Goal: Navigation & Orientation: Find specific page/section

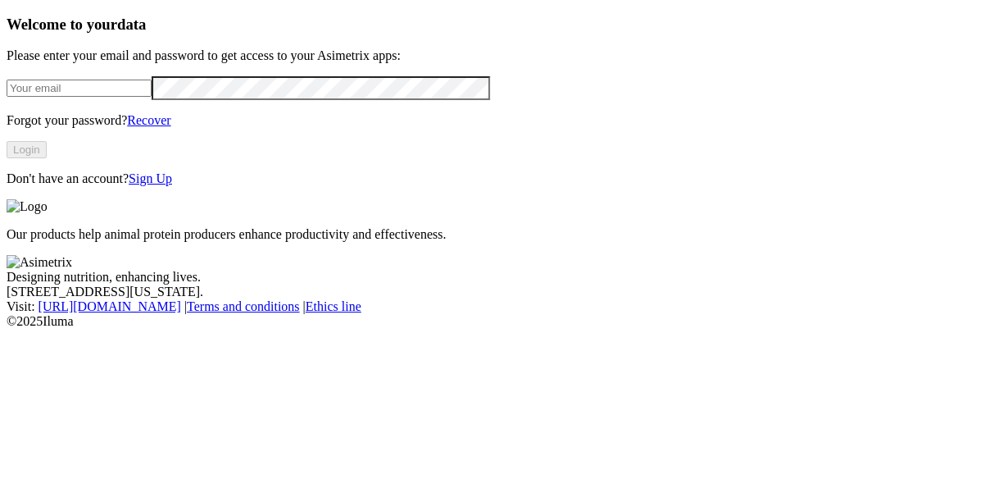
type input "melissa.ortega@asimetrix.co"
click at [47, 158] on button "Login" at bounding box center [27, 149] width 40 height 17
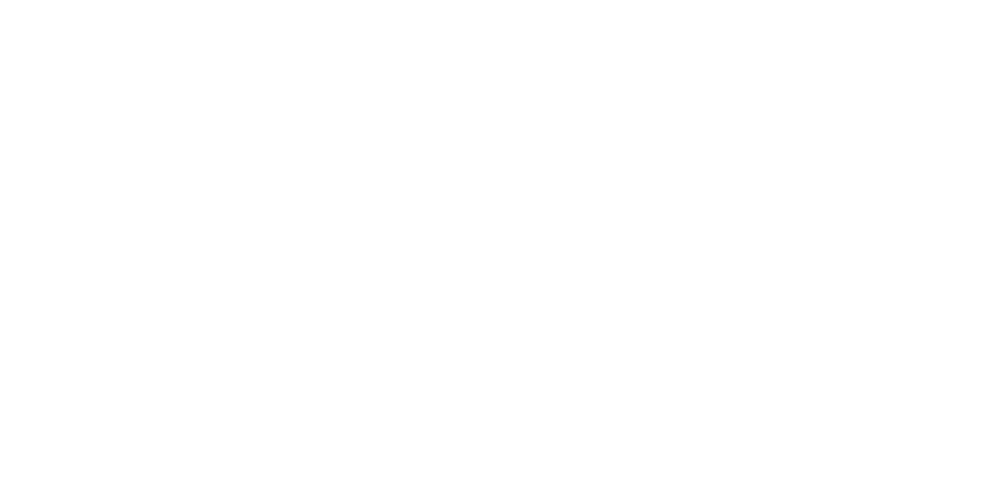
drag, startPoint x: 596, startPoint y: 148, endPoint x: 632, endPoint y: 207, distance: 69.2
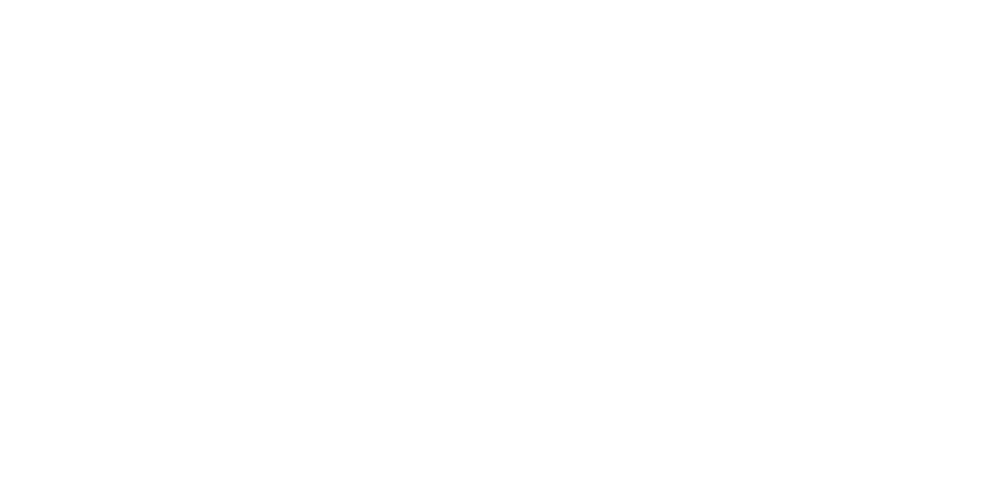
drag, startPoint x: 654, startPoint y: 154, endPoint x: 653, endPoint y: 195, distance: 41.0
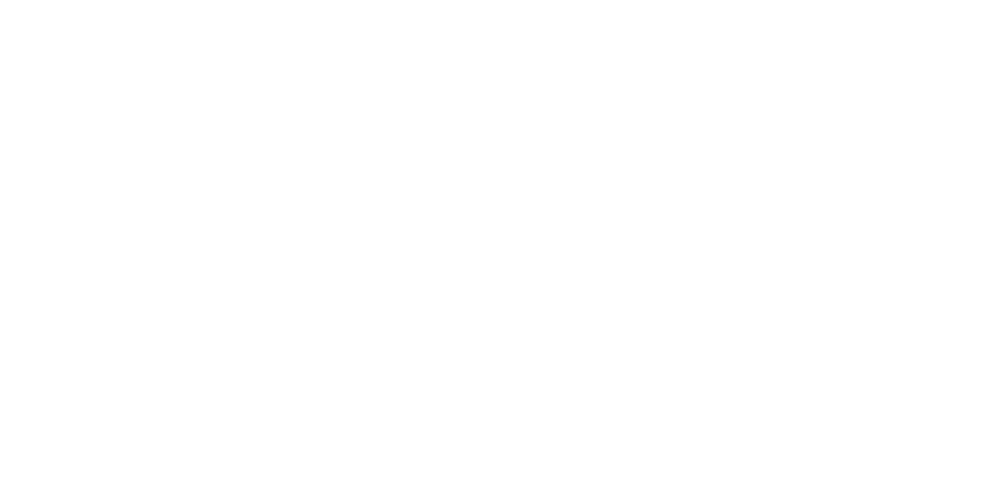
scroll to position [131, 0]
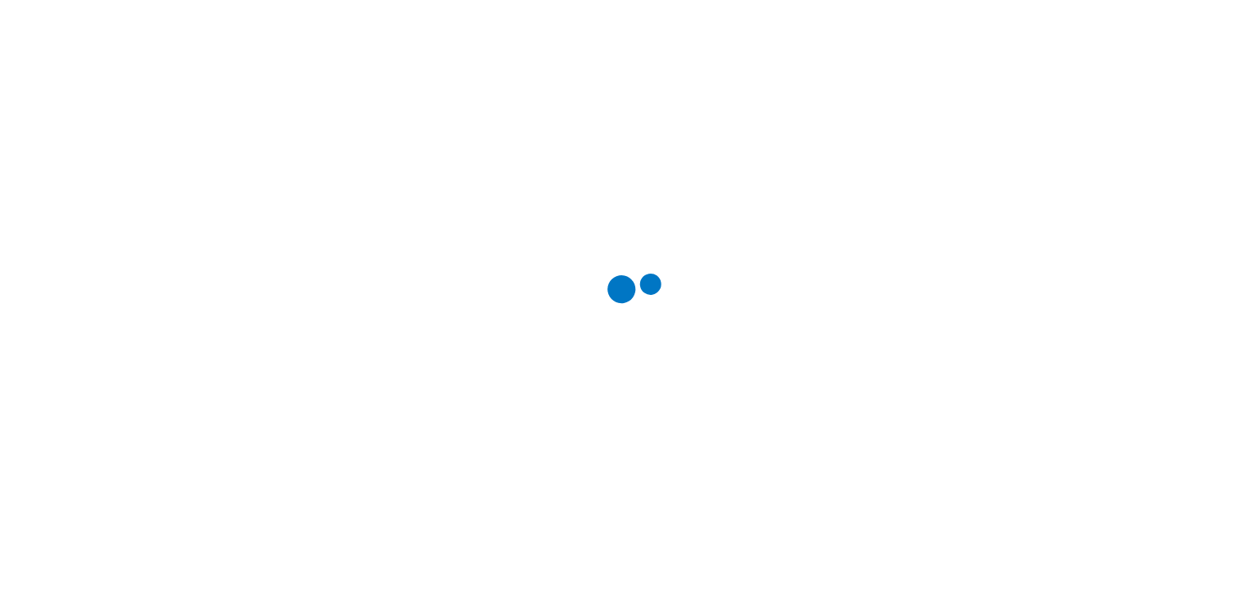
click at [1007, 40] on div at bounding box center [636, 299] width 1259 height 598
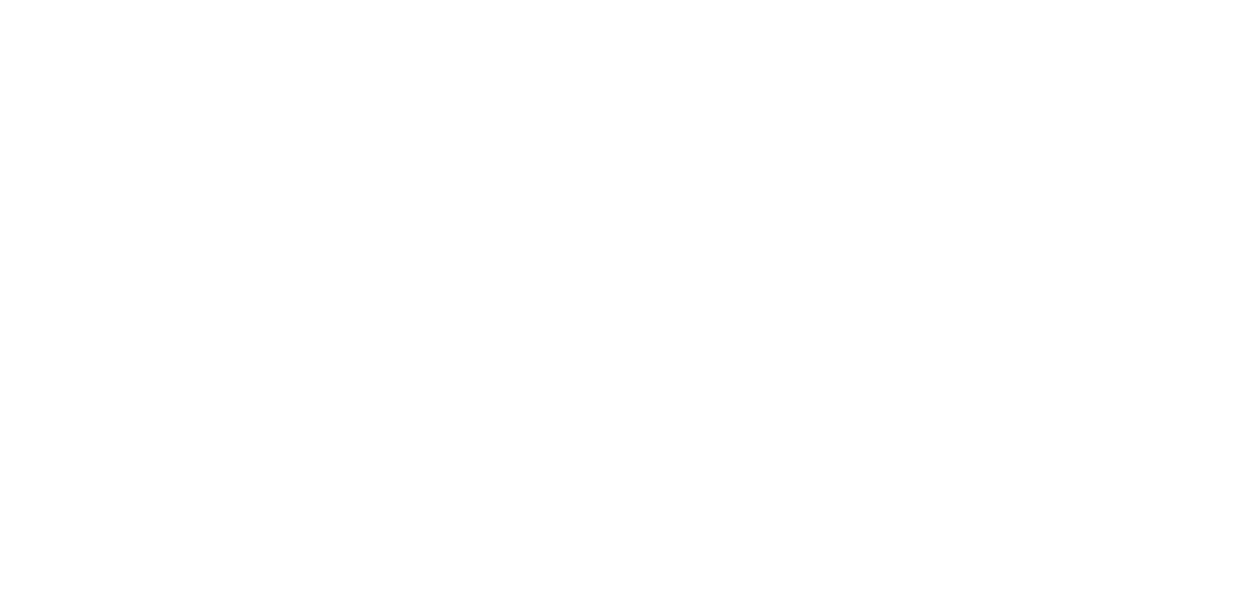
scroll to position [738, 0]
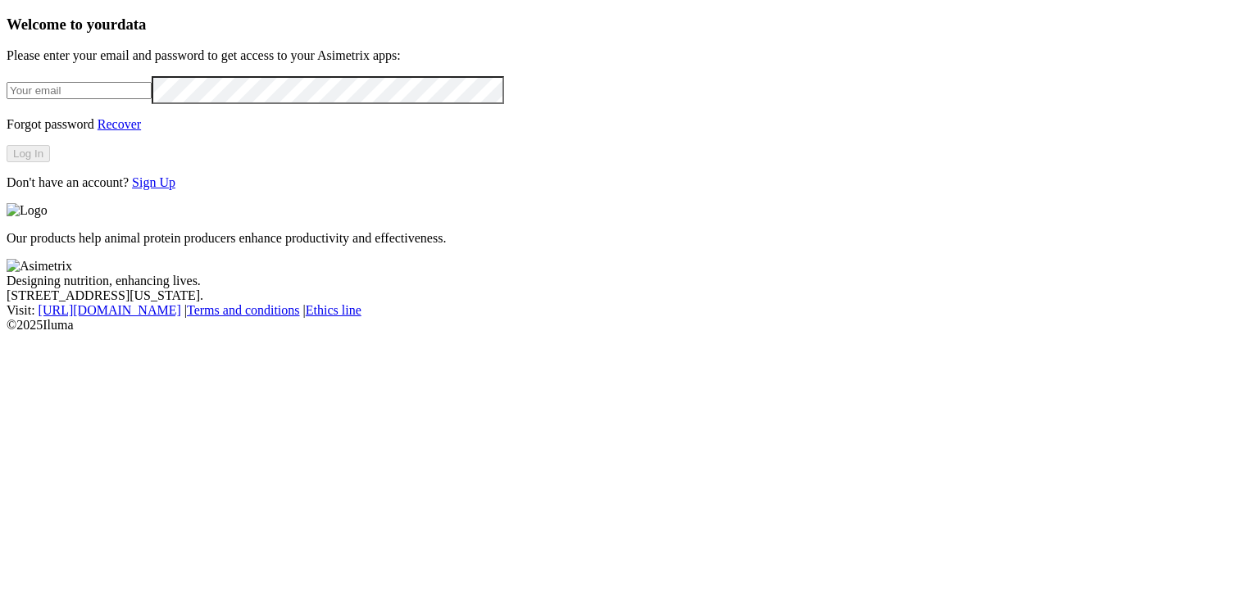
type input "[PERSON_NAME][EMAIL_ADDRESS][PERSON_NAME][DOMAIN_NAME]"
click at [50, 162] on button "Log In" at bounding box center [28, 153] width 43 height 17
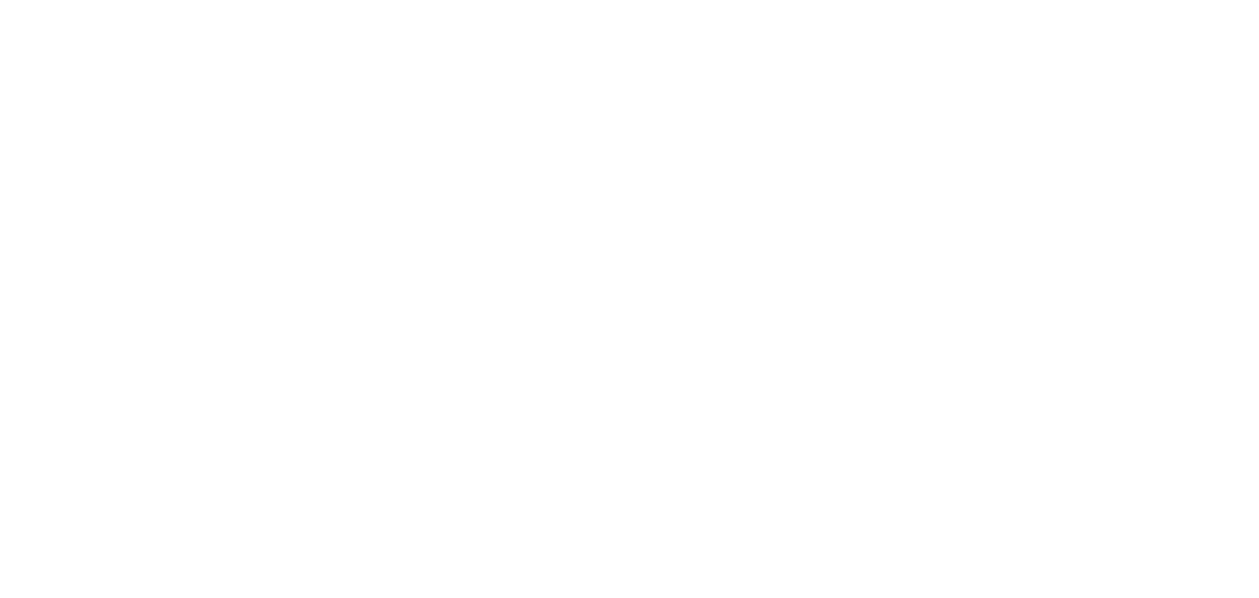
scroll to position [656, 0]
